Goal: Task Accomplishment & Management: Complete application form

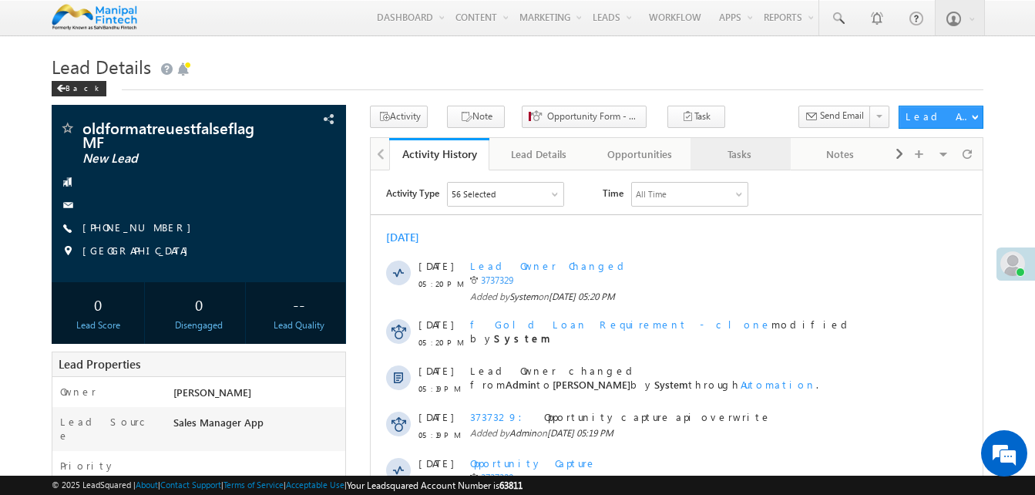
drag, startPoint x: 725, startPoint y: 157, endPoint x: 715, endPoint y: 157, distance: 10.0
click at [715, 157] on div "Tasks" at bounding box center [740, 154] width 74 height 19
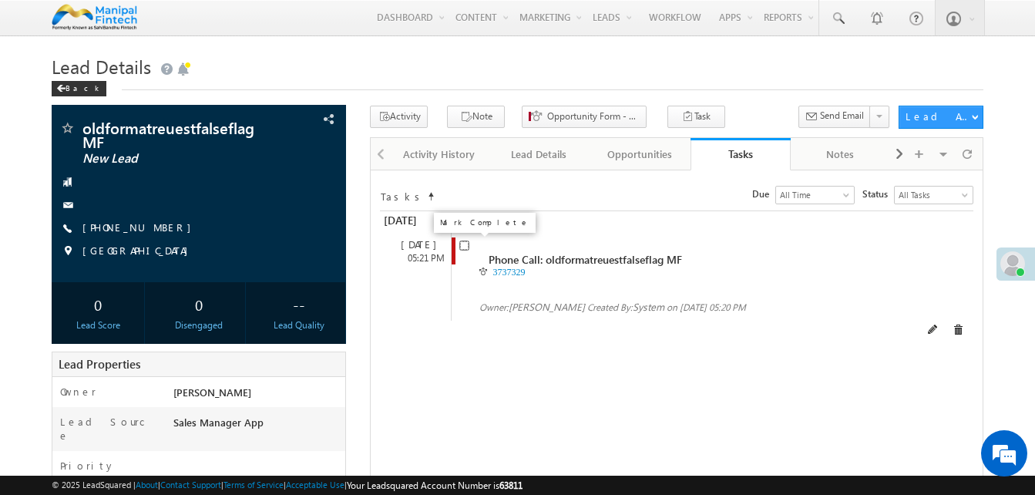
click at [463, 243] on input "checkbox" at bounding box center [465, 246] width 10 height 10
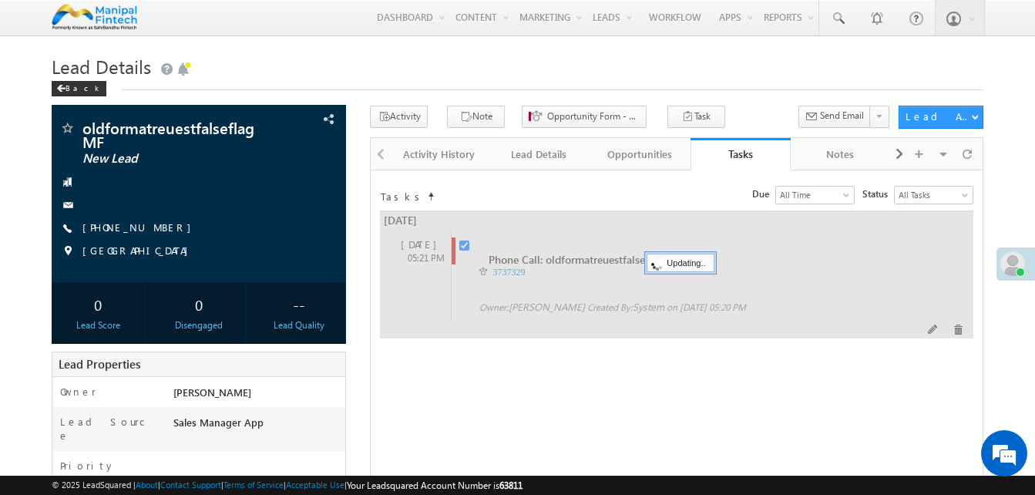
checkbox input "false"
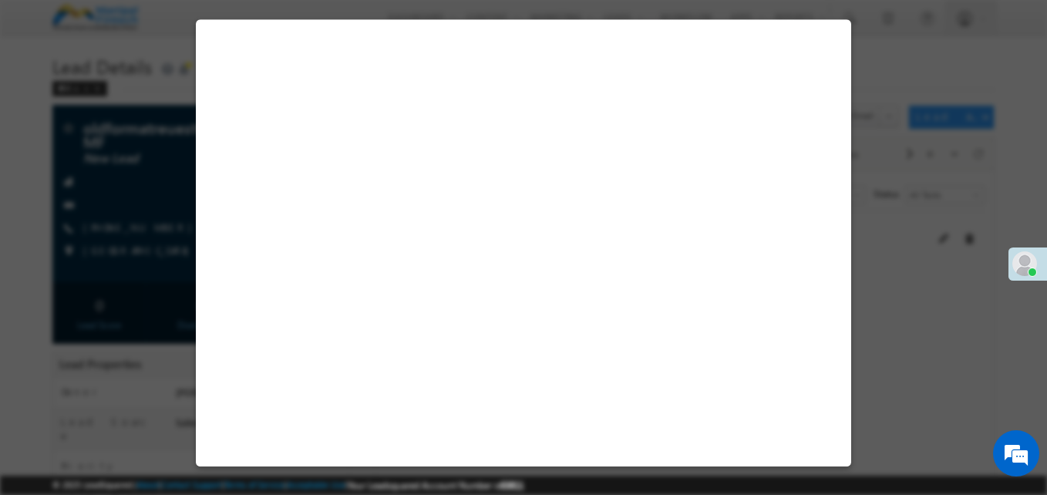
select select "Sales Manager App"
select select "Fresh Lead"
select select "In-Branch"
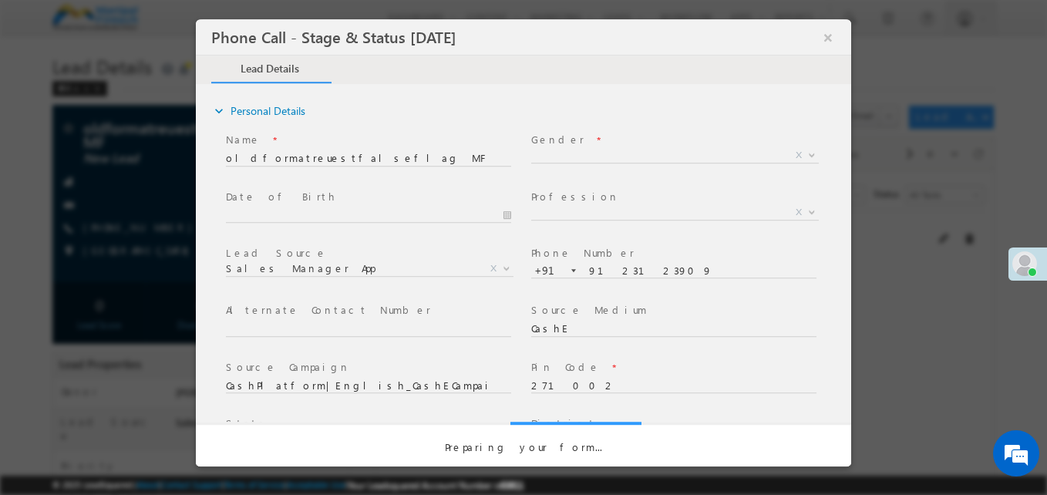
select select "Open"
select select "Fresh Lead"
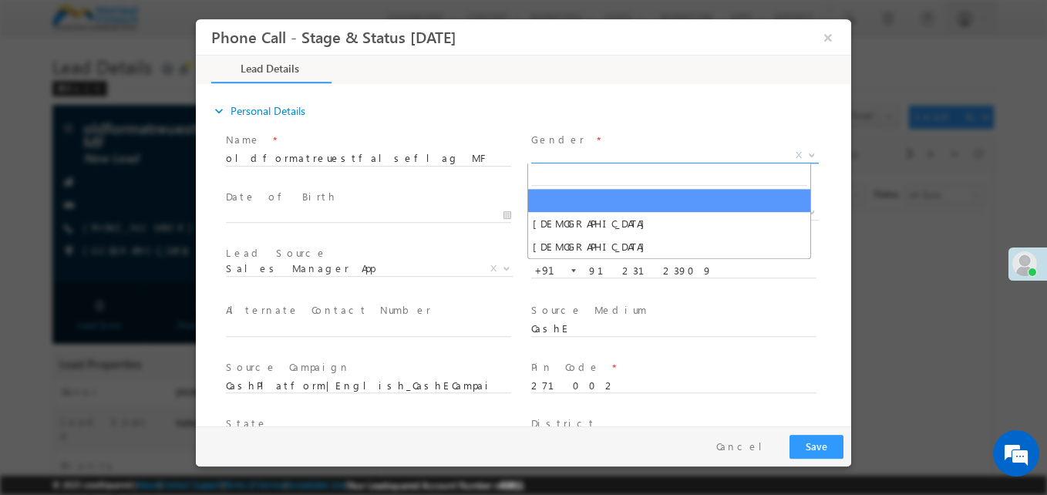
click at [566, 160] on span "X" at bounding box center [675, 155] width 288 height 15
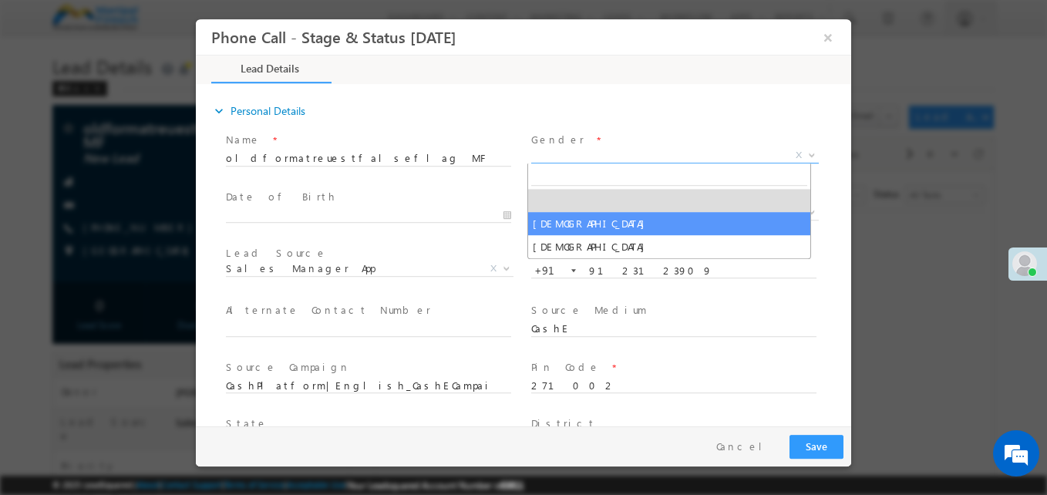
type input "09/26/25 11:38 AM"
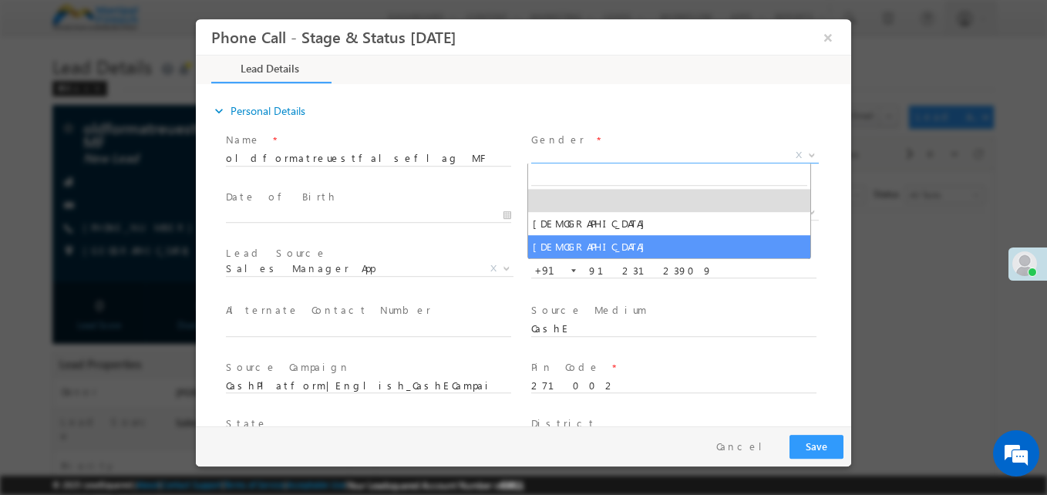
select select "Female"
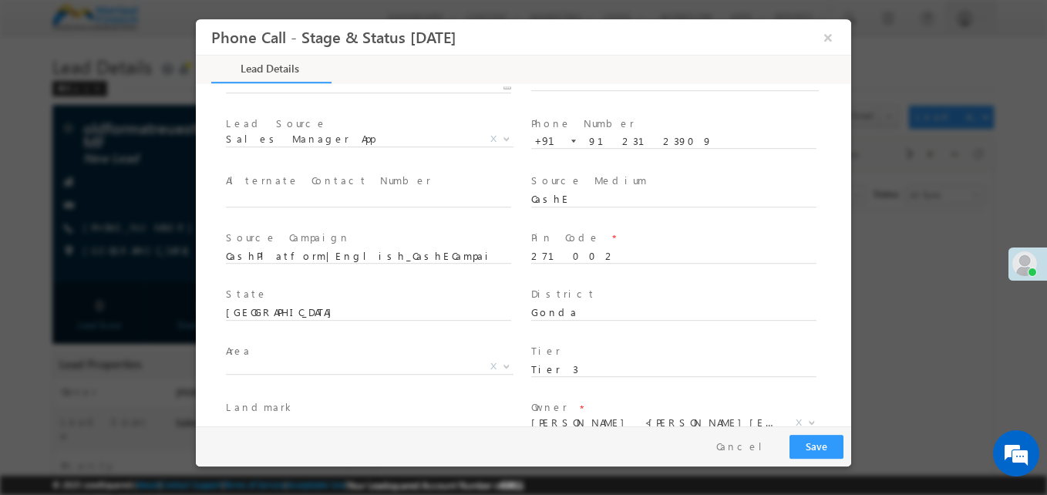
type input "0"
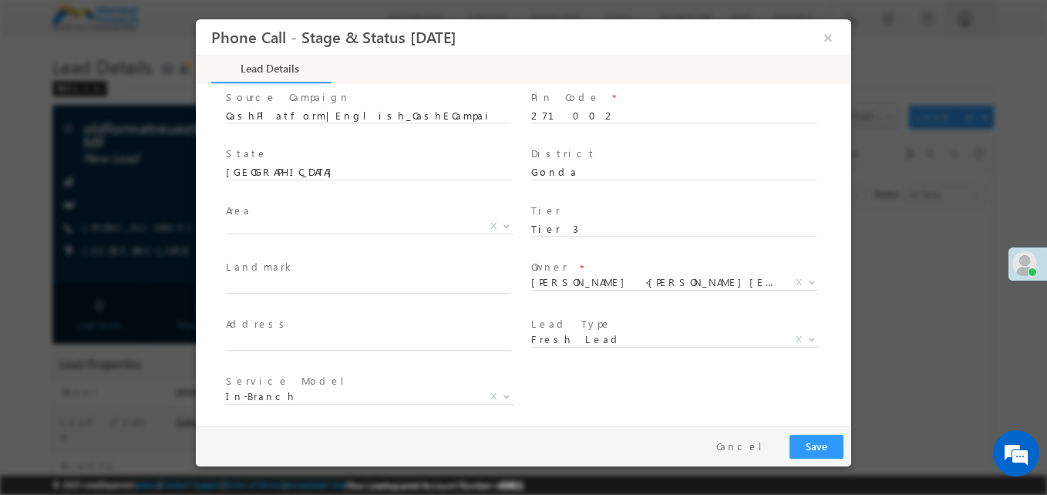
scroll to position [271, 0]
click at [550, 113] on input "271002" at bounding box center [673, 115] width 285 height 15
type input "122001"
click at [426, 284] on input "text" at bounding box center [368, 285] width 285 height 15
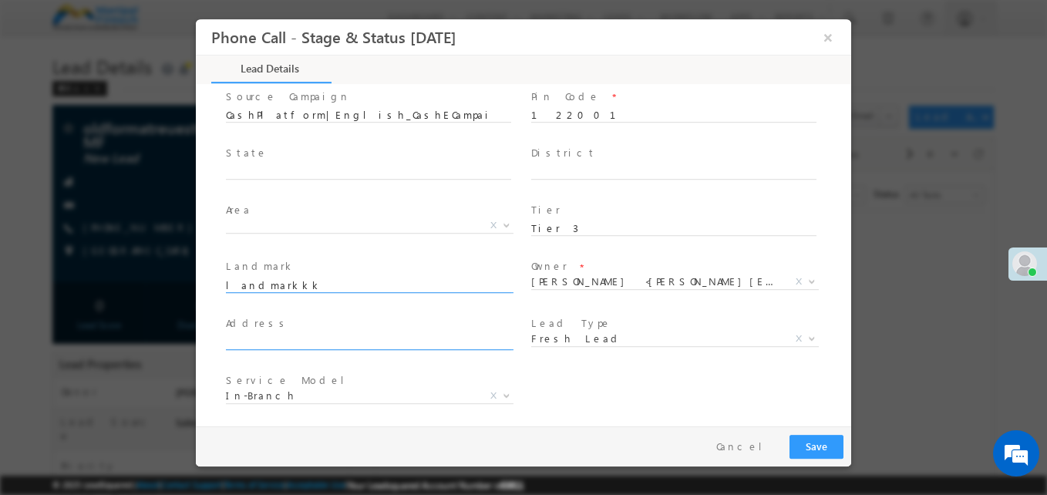
type input "landmarkkk"
click at [365, 340] on input "text" at bounding box center [368, 342] width 285 height 15
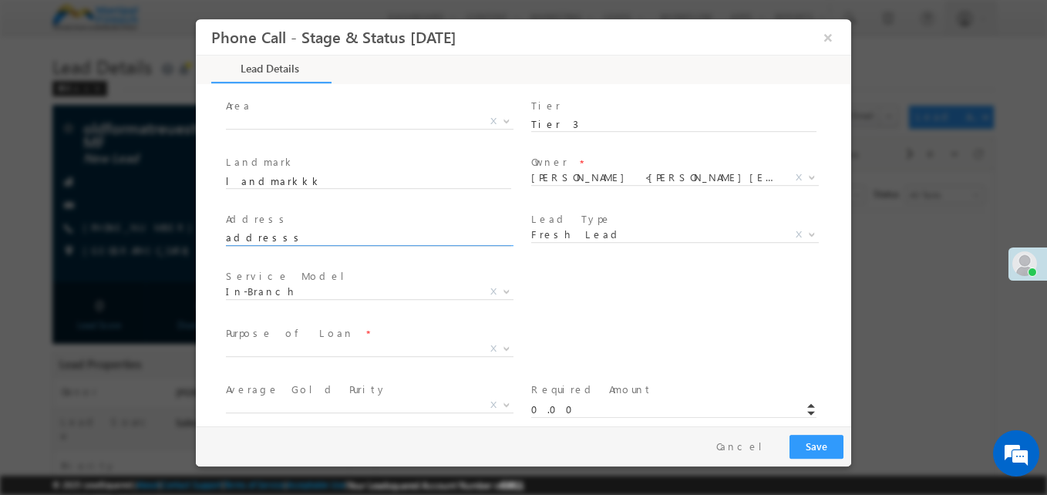
scroll to position [375, 0]
type input "addresss"
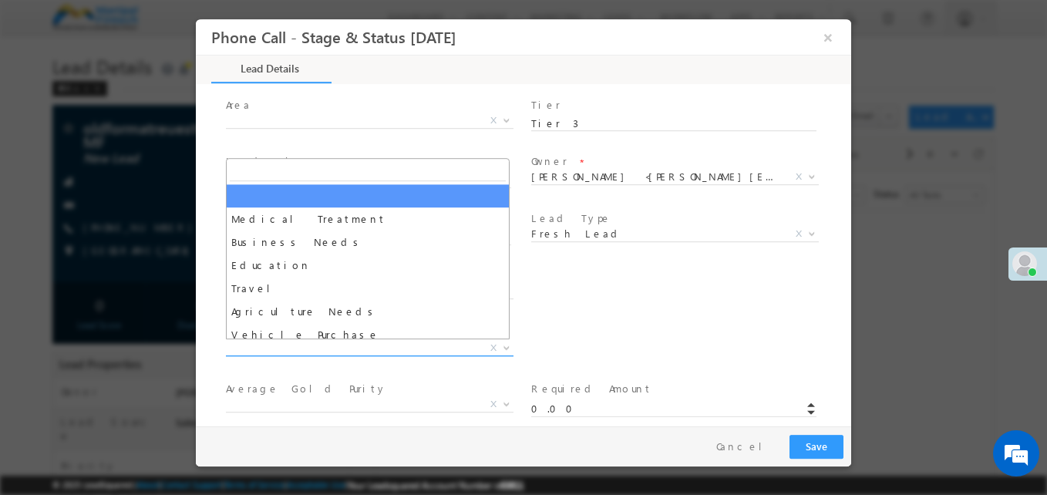
click at [365, 341] on span "X" at bounding box center [370, 348] width 288 height 15
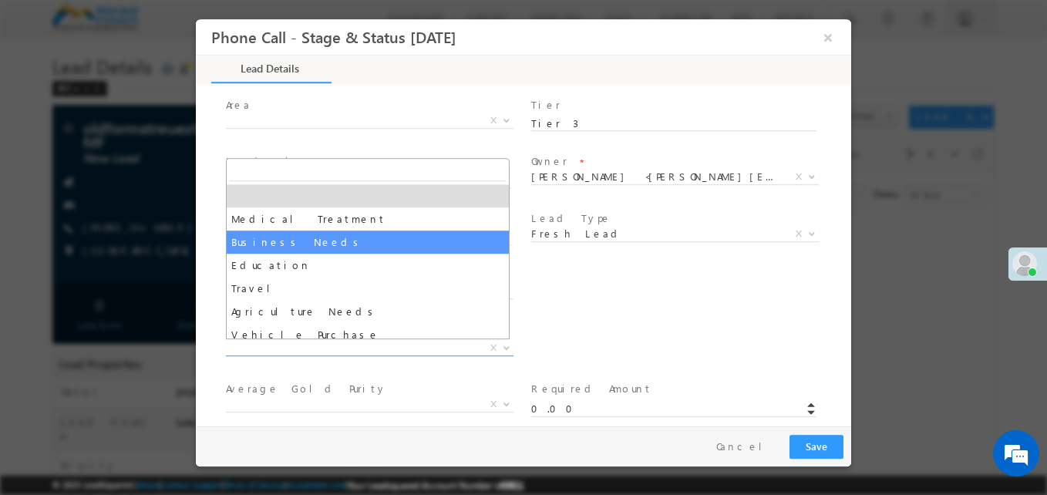
select select "Business Needs"
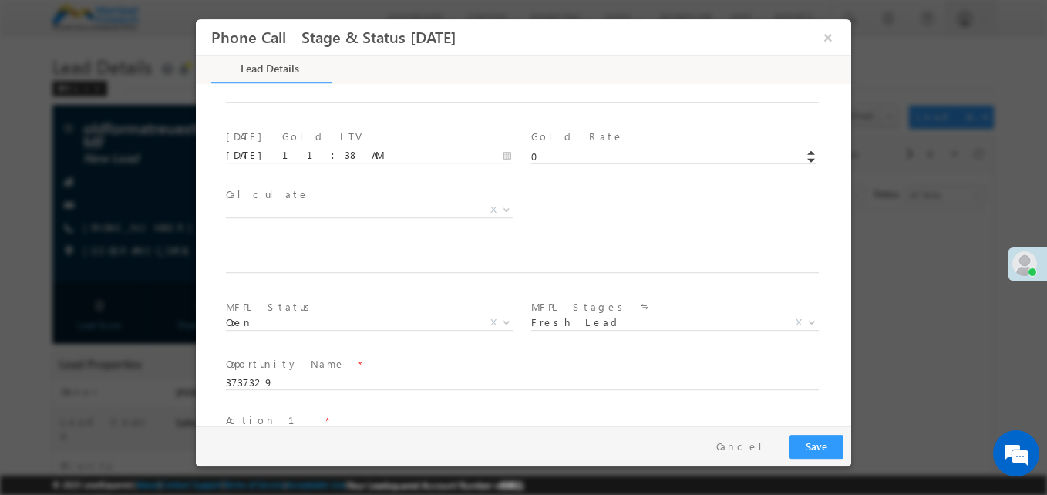
scroll to position [901, 0]
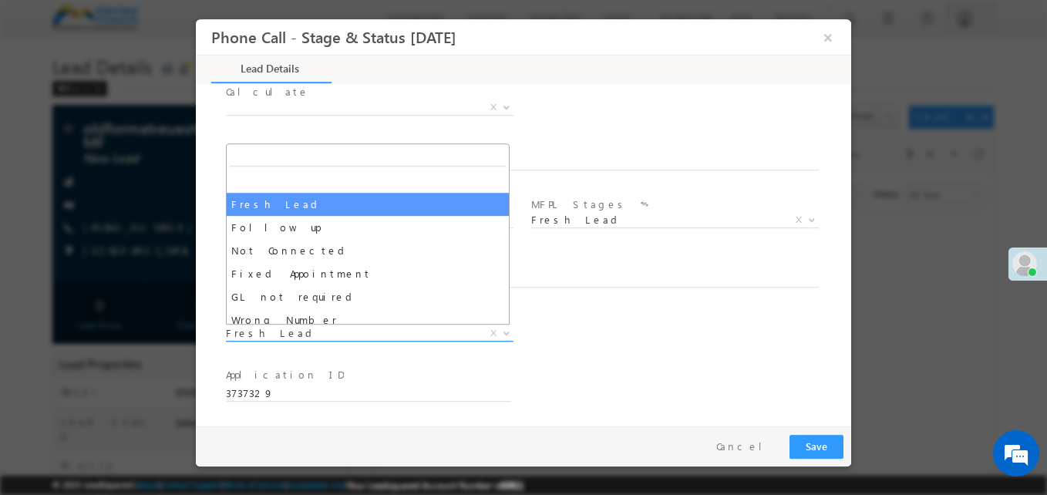
click at [305, 328] on span "Fresh Lead" at bounding box center [351, 333] width 251 height 14
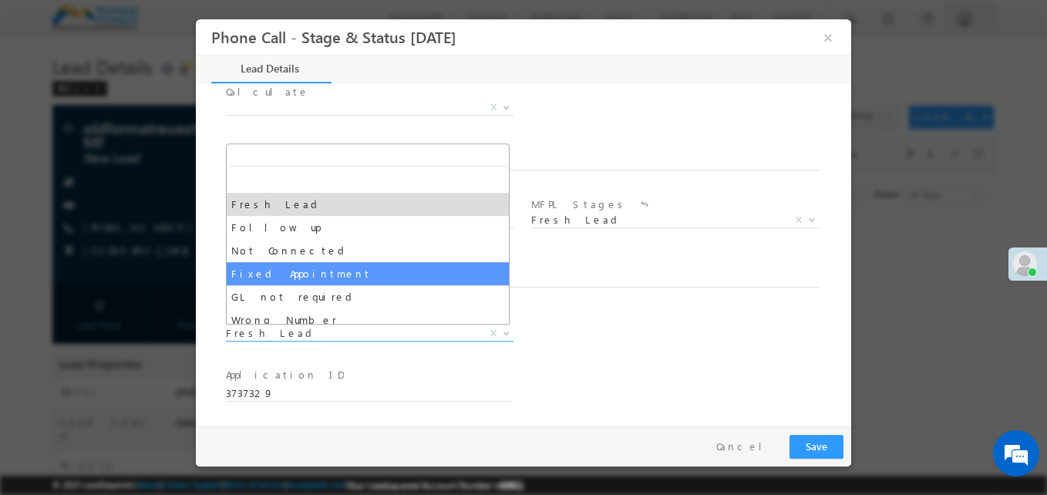
select select "Fixed Appointment"
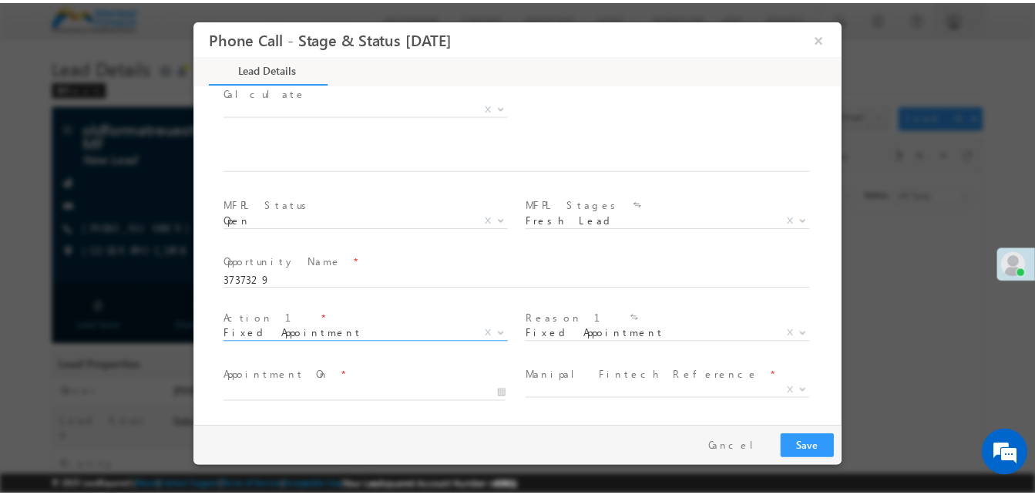
scroll to position [1014, 0]
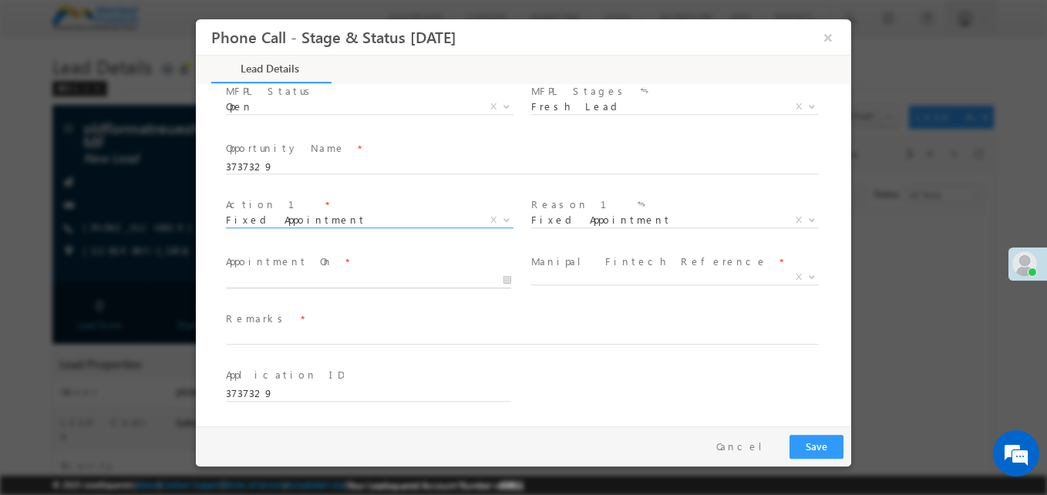
type input "09/26/25 11:39 AM"
type input "39"
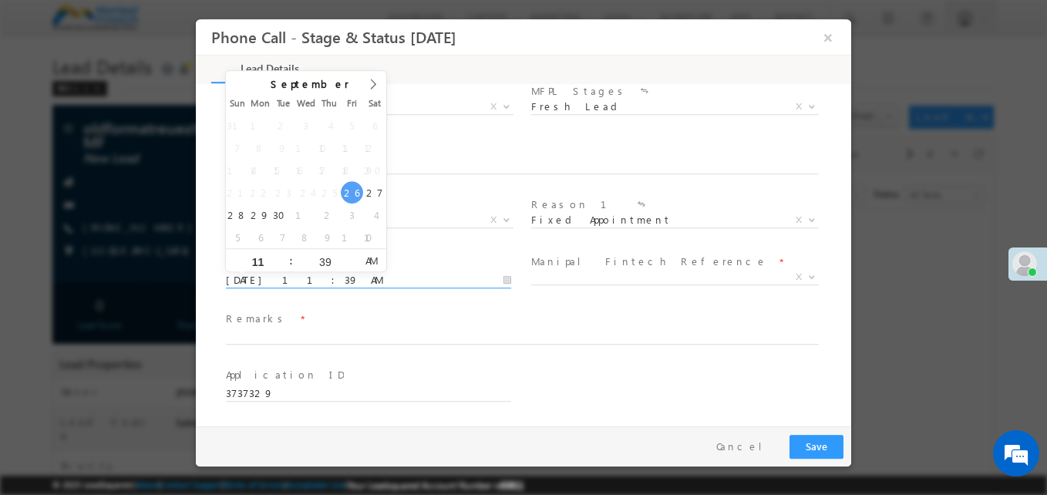
click at [283, 280] on input "09/26/25 11:39 AM" at bounding box center [368, 280] width 285 height 15
type input "09/26/25 12:39 PM"
type input "12"
click at [285, 254] on span at bounding box center [284, 255] width 11 height 12
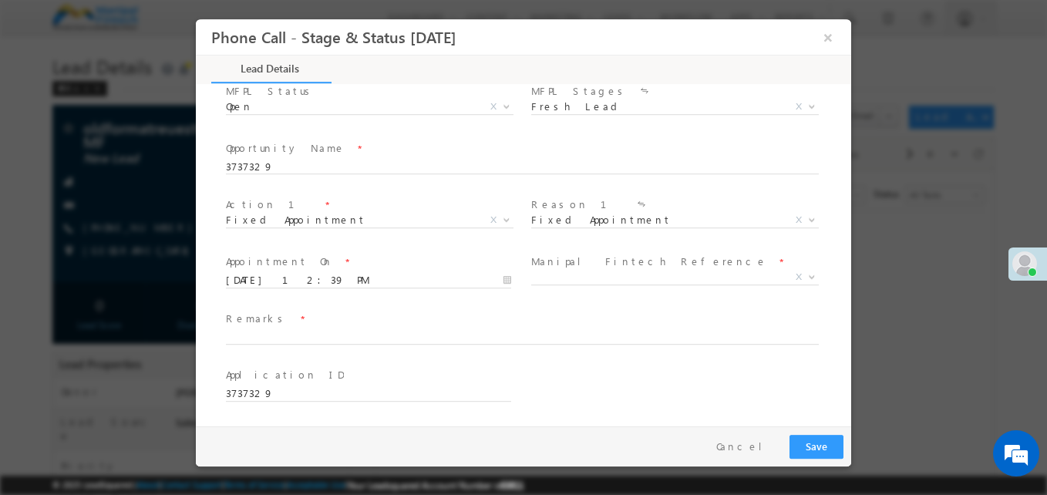
click at [391, 328] on div "Remarks *" at bounding box center [529, 328] width 607 height 35
click at [423, 339] on input "text" at bounding box center [522, 337] width 593 height 15
type input "mml"
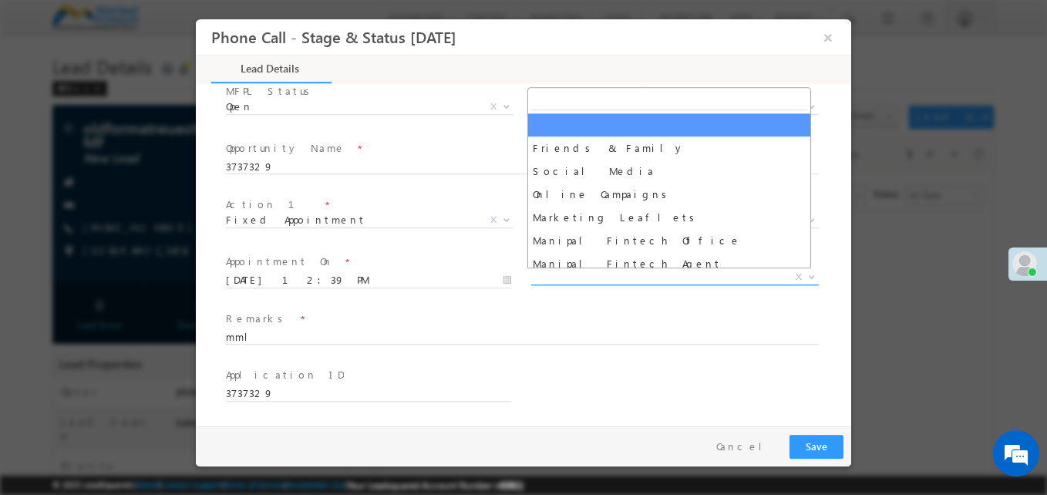
click at [650, 274] on span "X" at bounding box center [675, 277] width 288 height 15
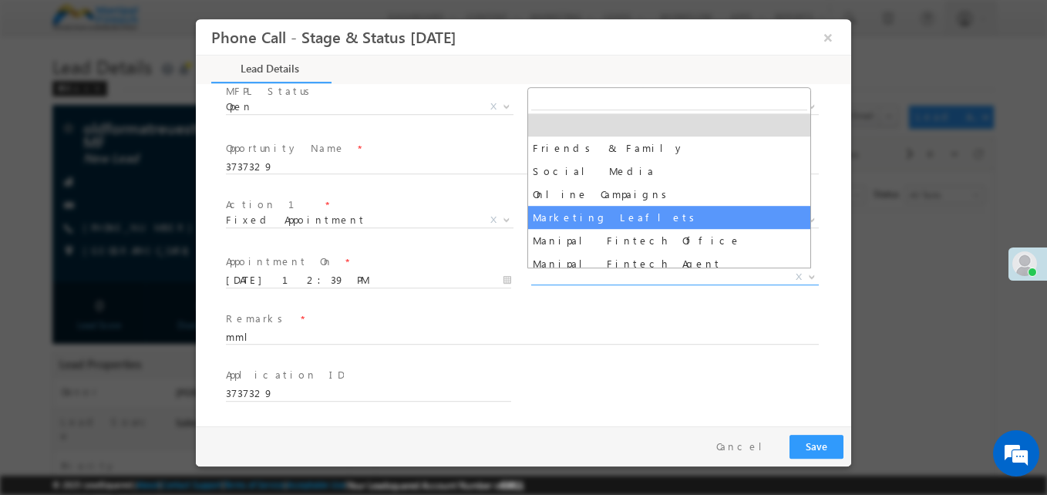
select select "Marketing Leaflets"
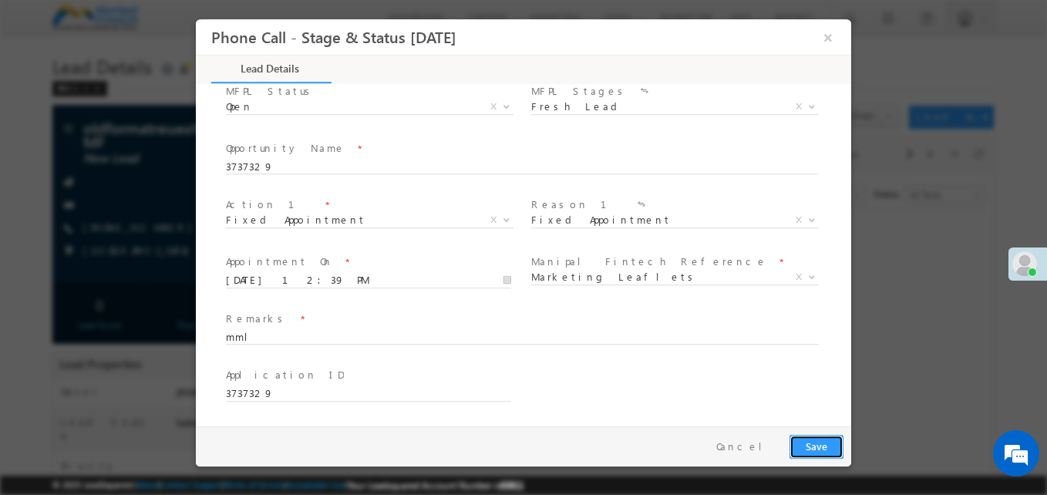
click at [820, 442] on button "Save" at bounding box center [816, 447] width 54 height 24
